Goal: Information Seeking & Learning: Learn about a topic

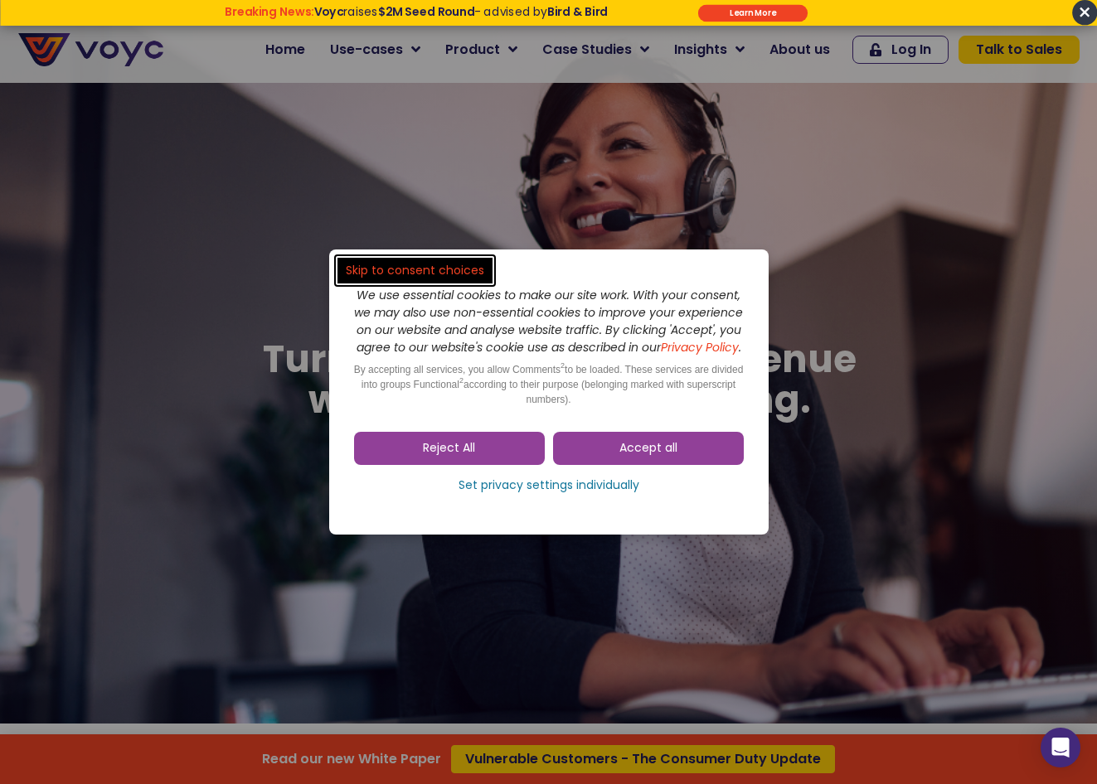
click at [342, 461] on div "We use essential cookies to make our site work. With your consent, we may also …" at bounding box center [548, 391] width 439 height 285
click at [617, 451] on link "Accept all" at bounding box center [648, 448] width 191 height 33
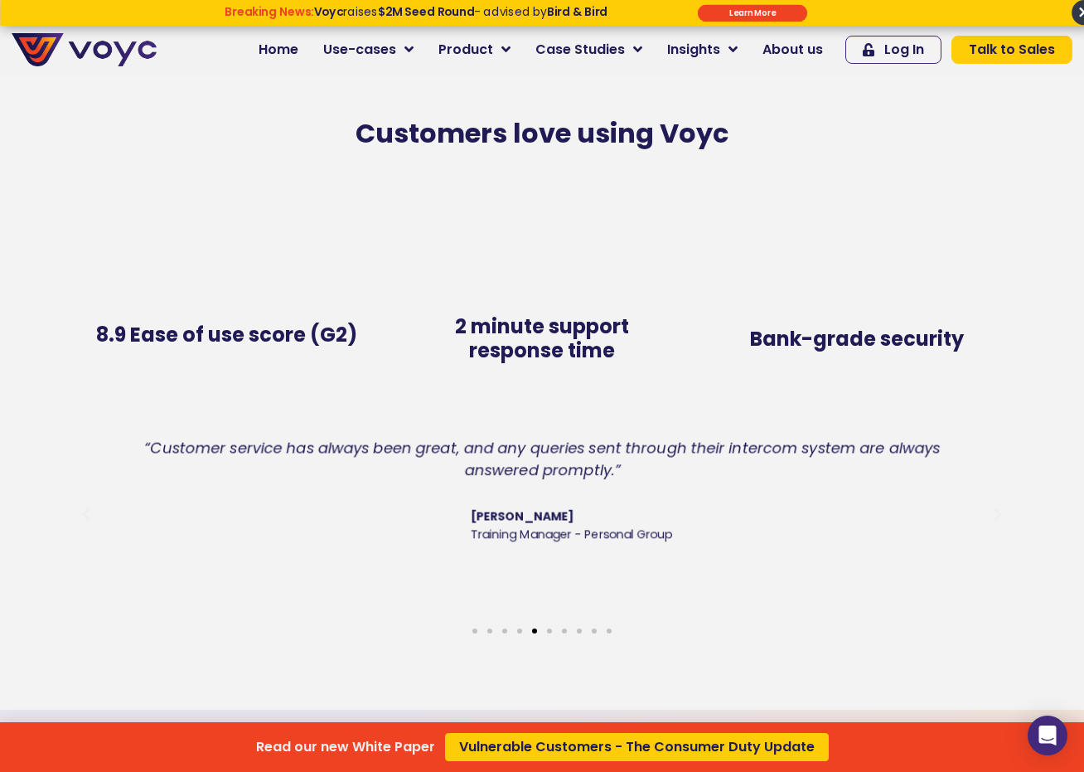
scroll to position [3564, 0]
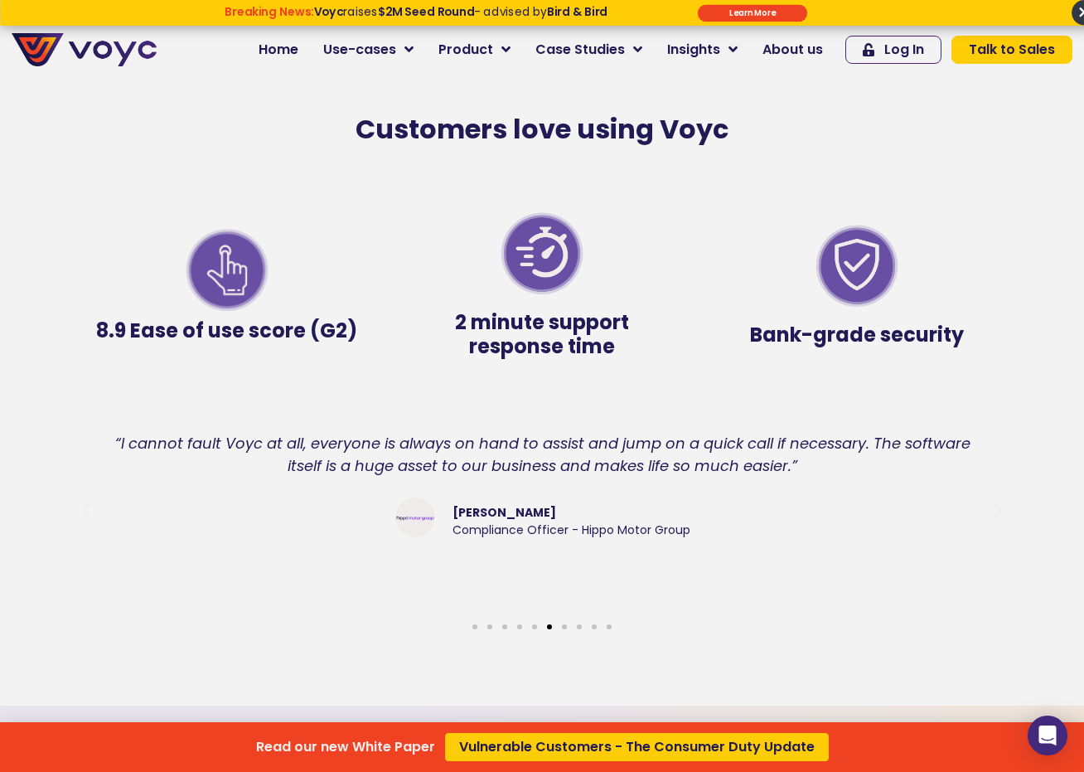
click at [490, 51] on div "Read our new White Paper Vulnerable Customers - The Consumer Duty Update" at bounding box center [542, 386] width 1084 height 772
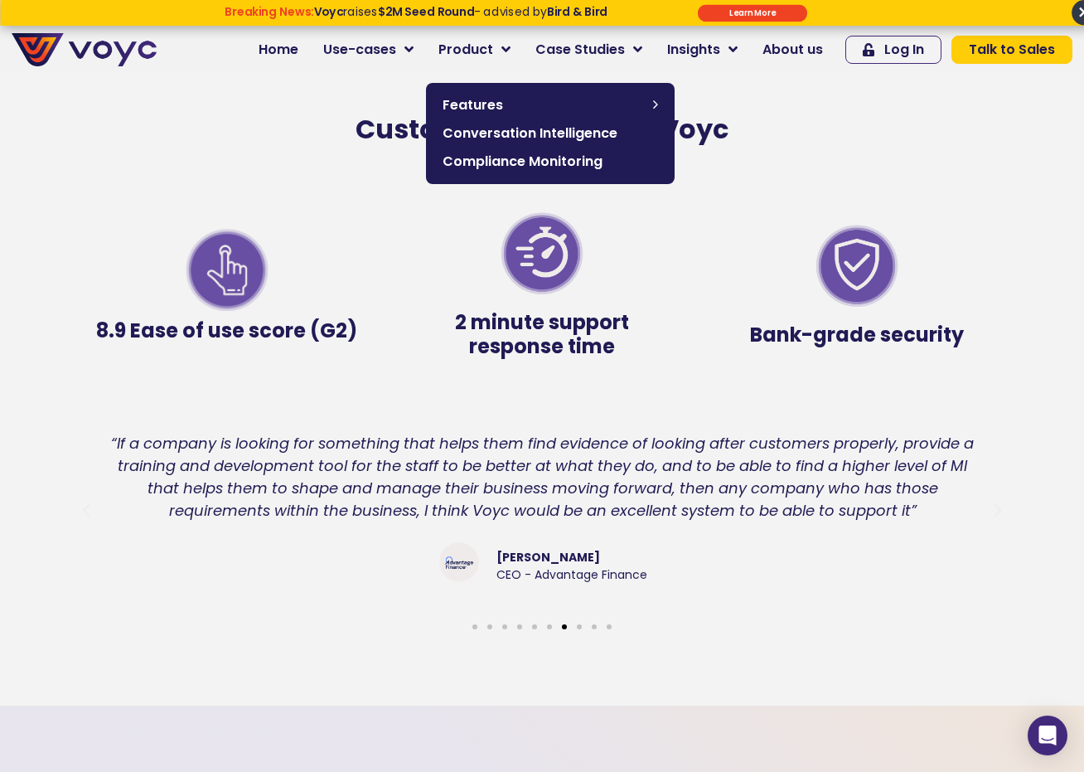
click at [524, 160] on span "Compliance Monitoring" at bounding box center [551, 162] width 216 height 20
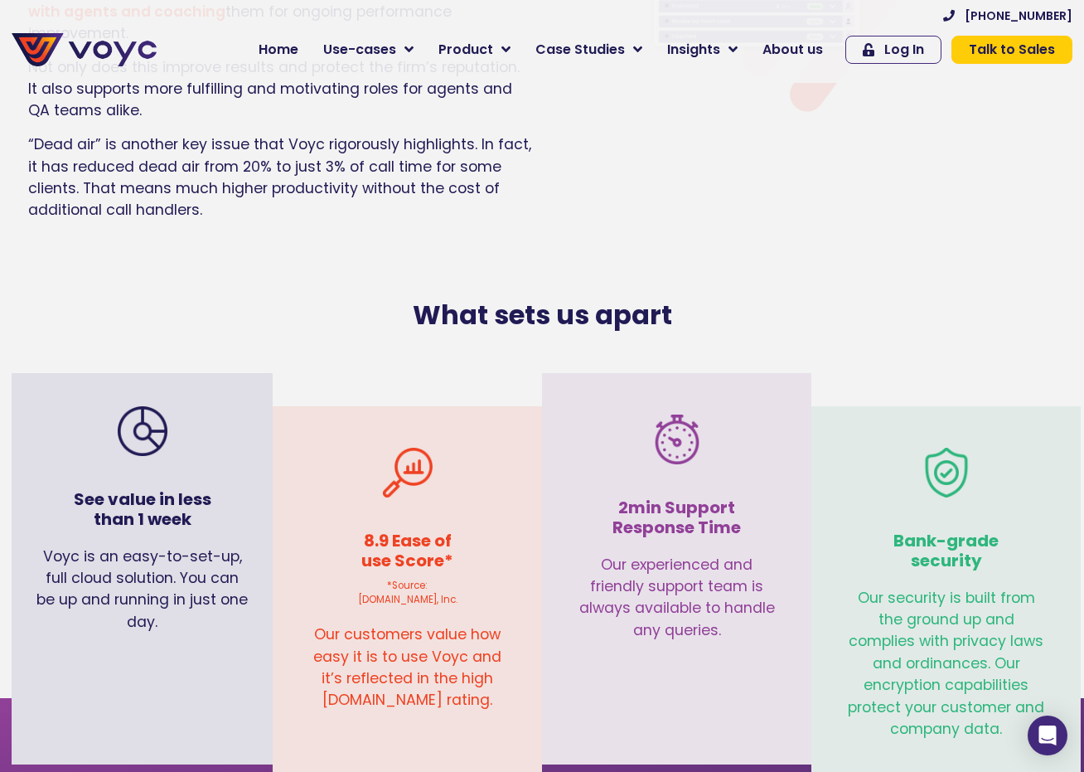
scroll to position [4559, 0]
